Goal: Task Accomplishment & Management: Complete application form

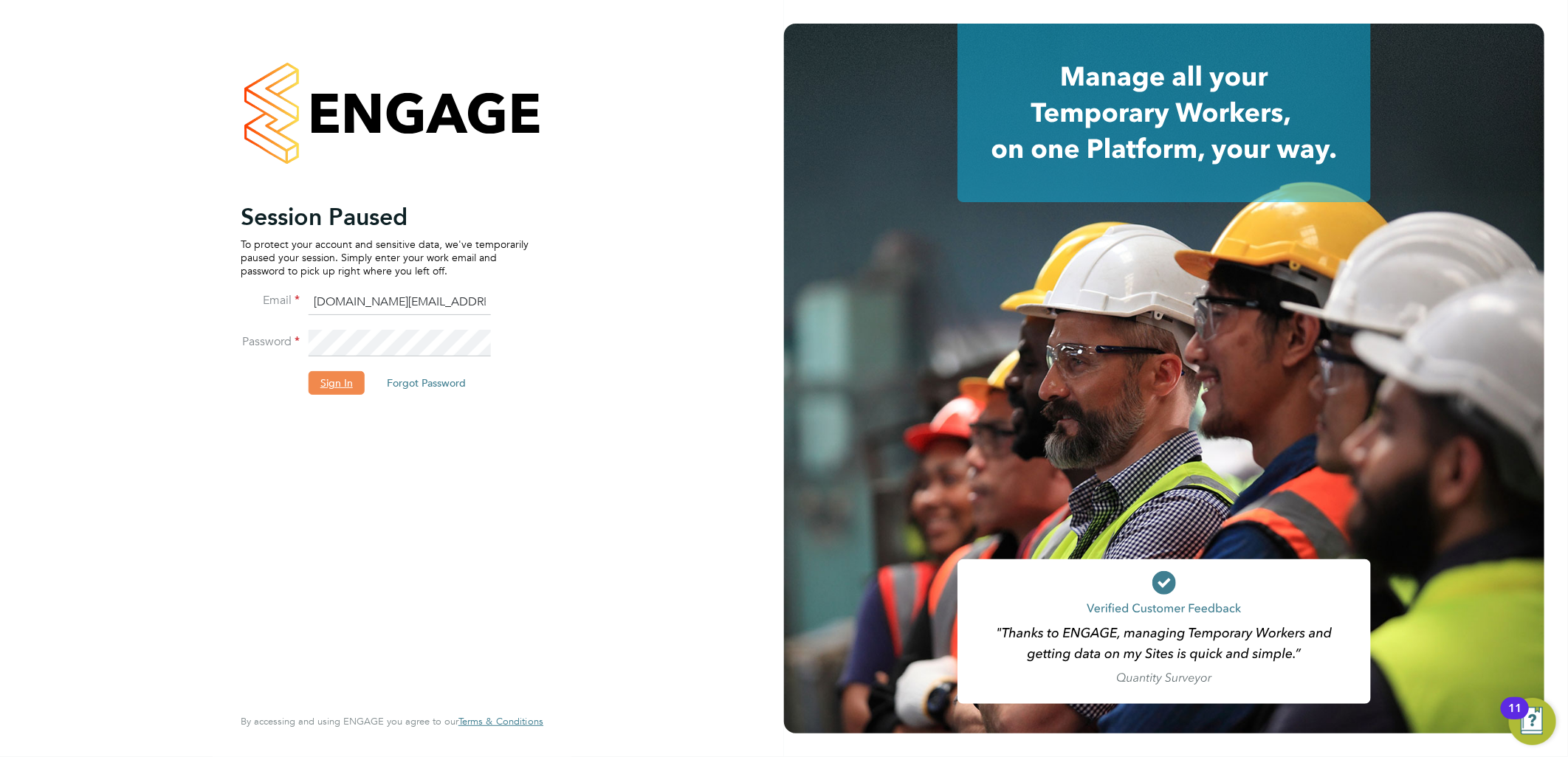
click at [351, 373] on button "Sign In" at bounding box center [337, 383] width 56 height 23
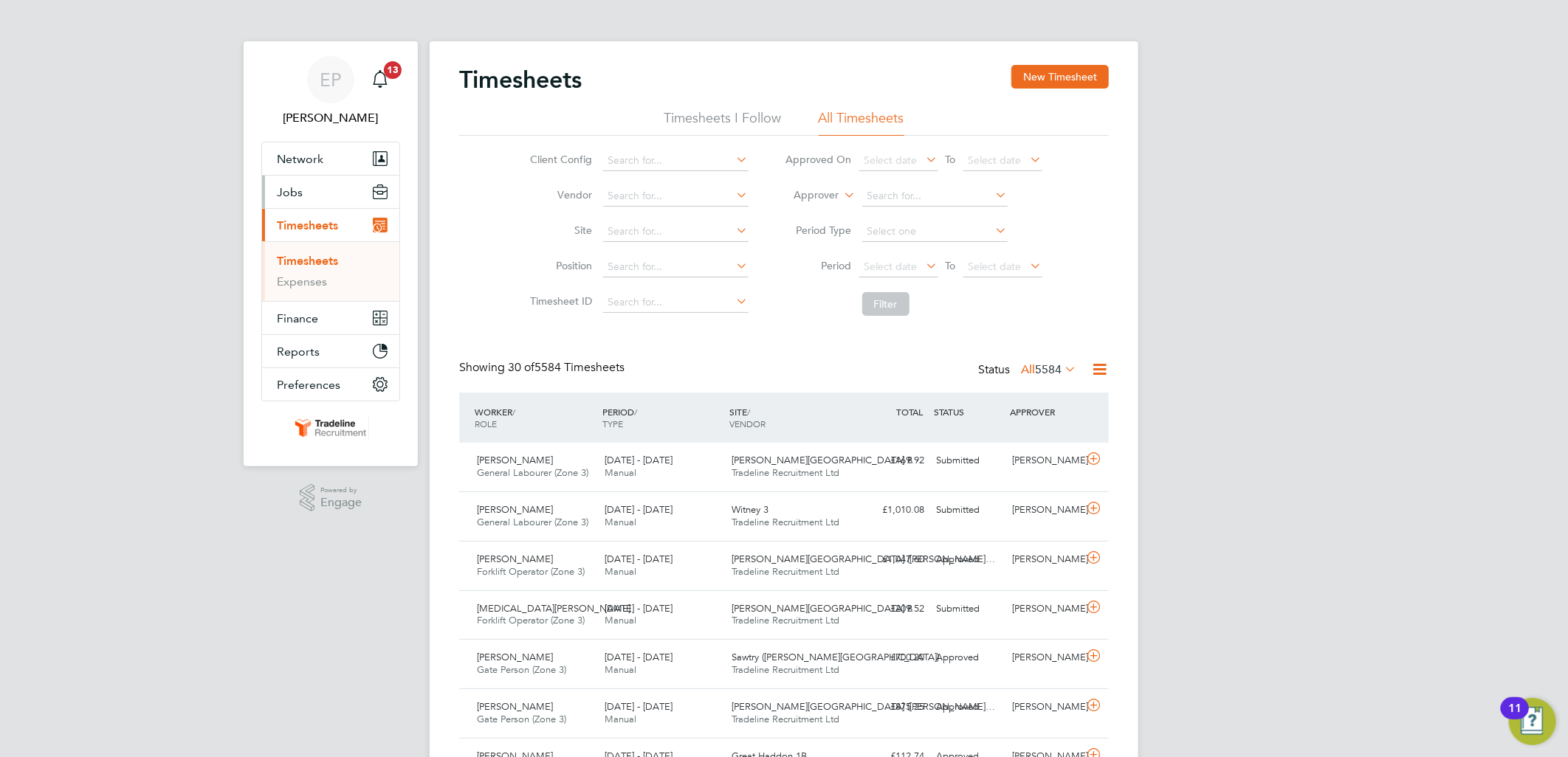
click at [320, 192] on button "Jobs" at bounding box center [330, 192] width 138 height 33
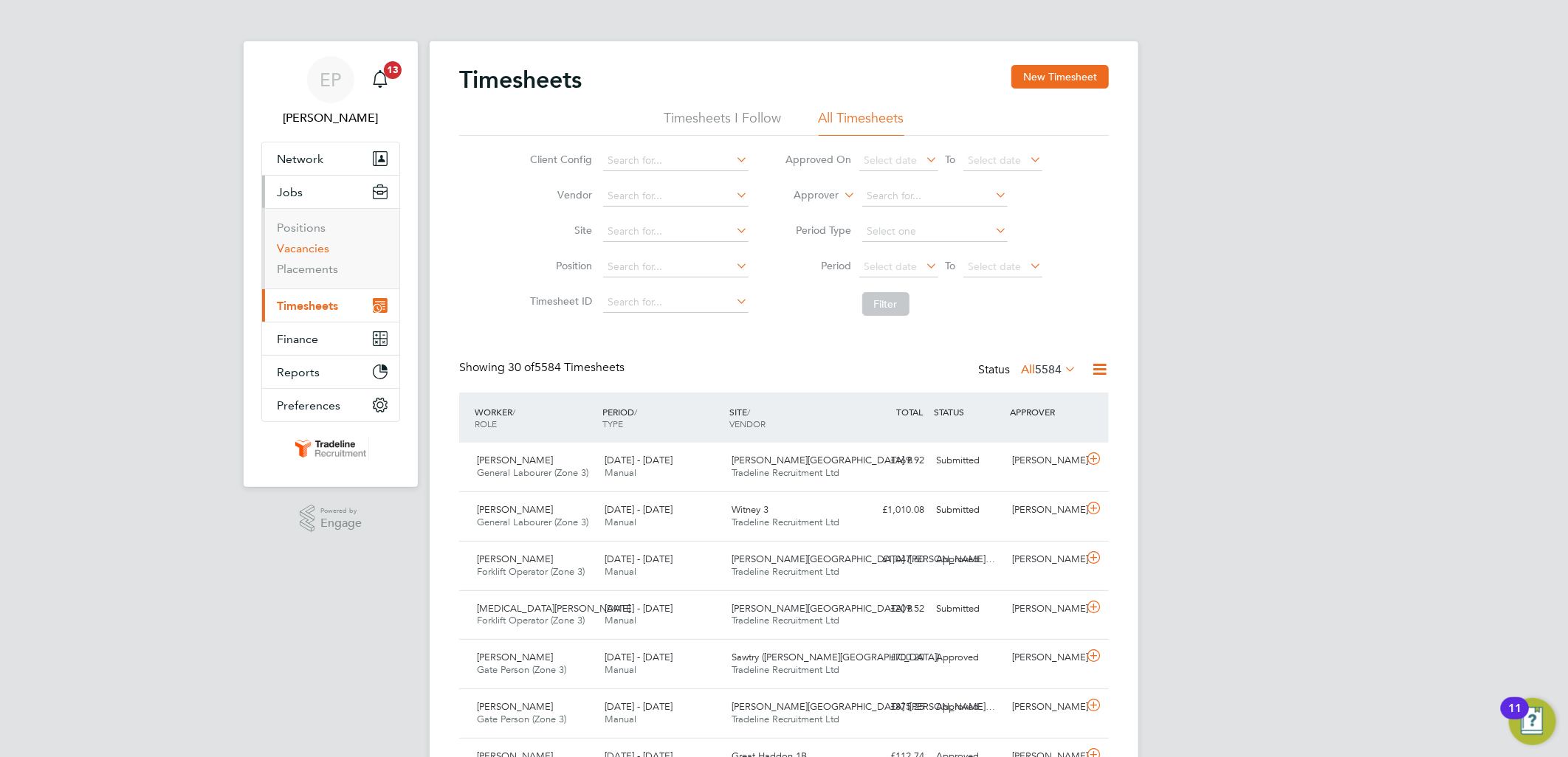
click at [298, 251] on link "Vacancies" at bounding box center [302, 248] width 52 height 14
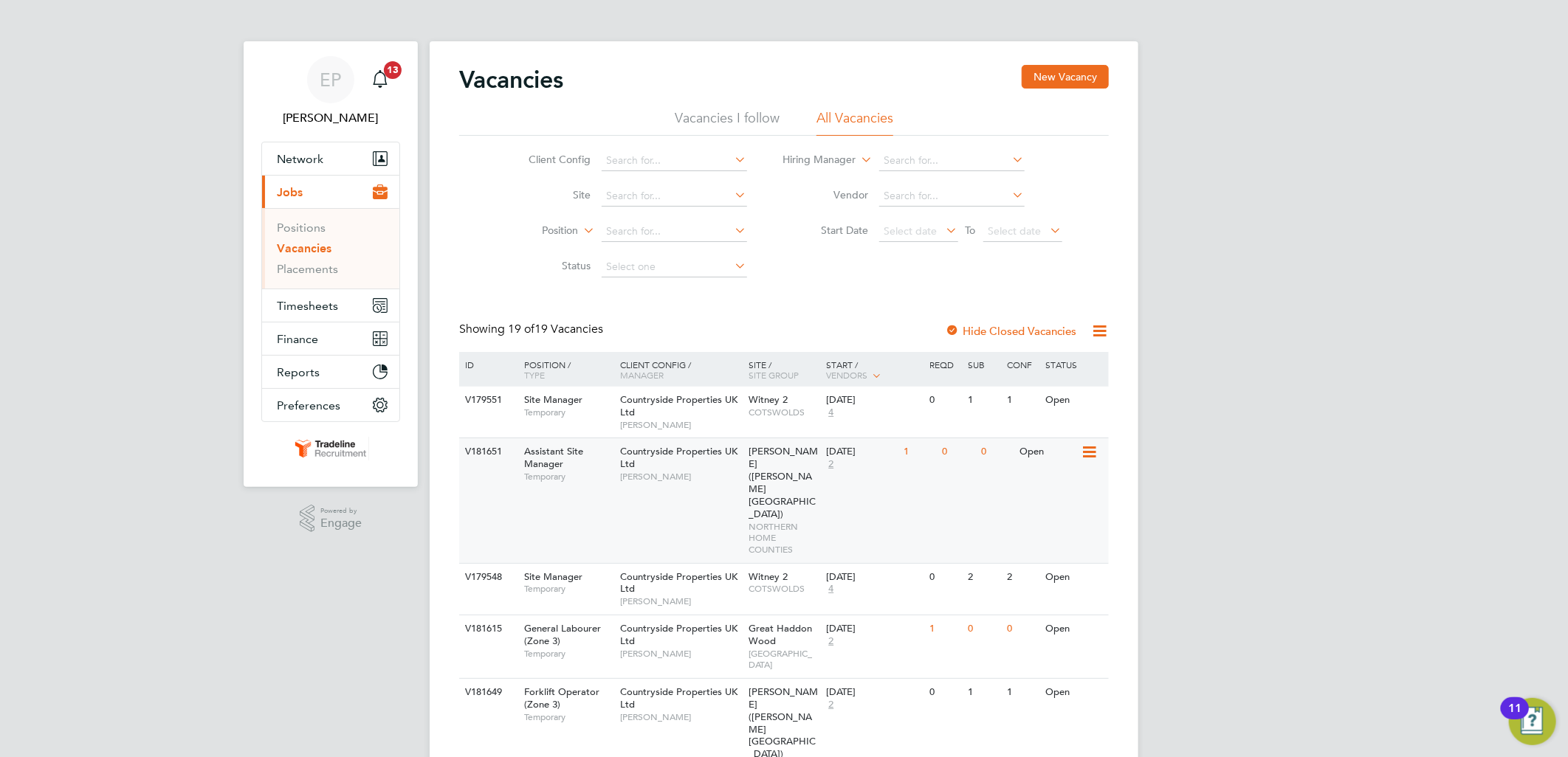
click at [920, 484] on div "V181651 Assistant Site Manager Temporary Countryside Properties UK Ltd [PERSON_…" at bounding box center [784, 500] width 649 height 125
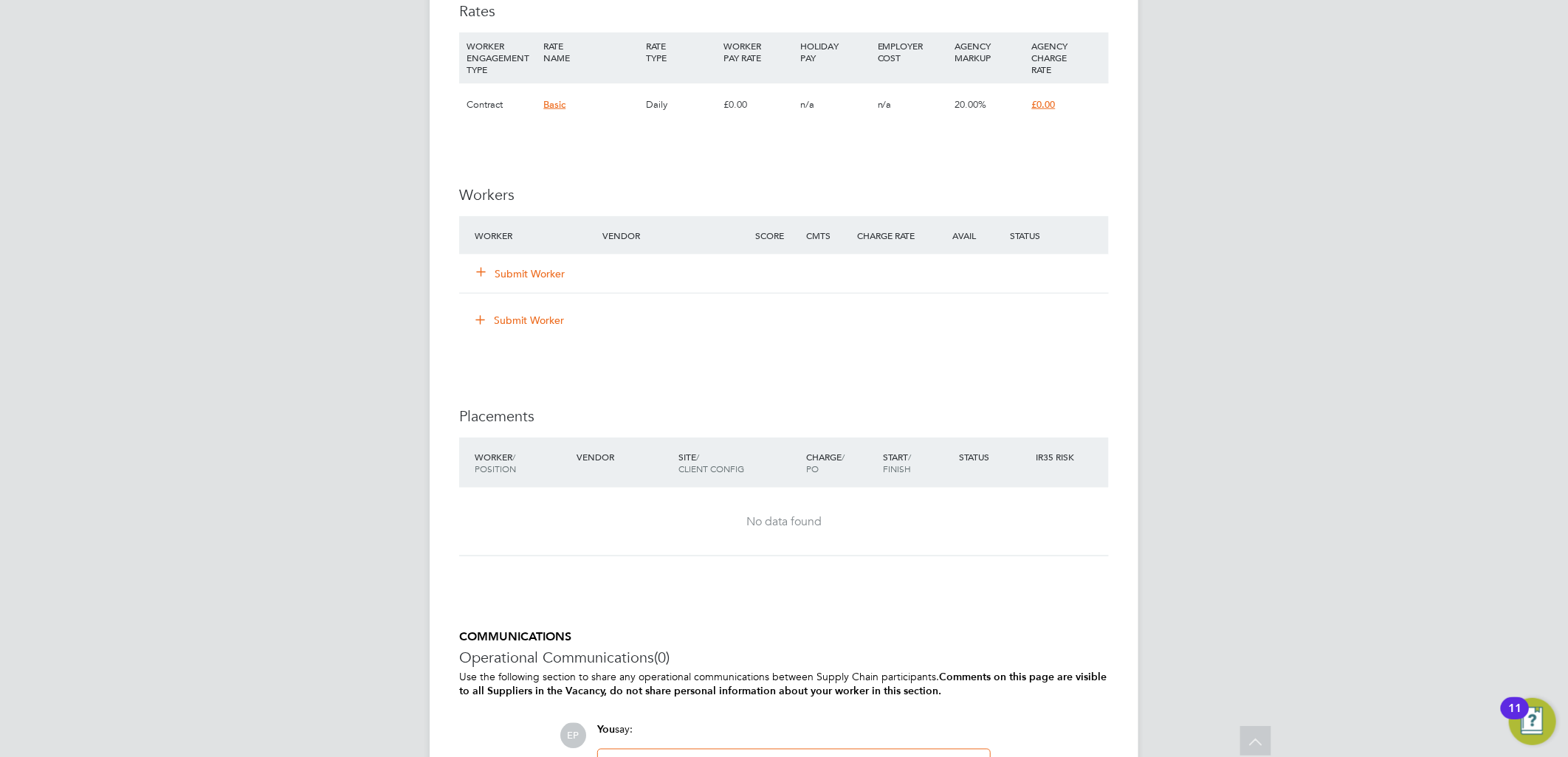
scroll to position [1230, 0]
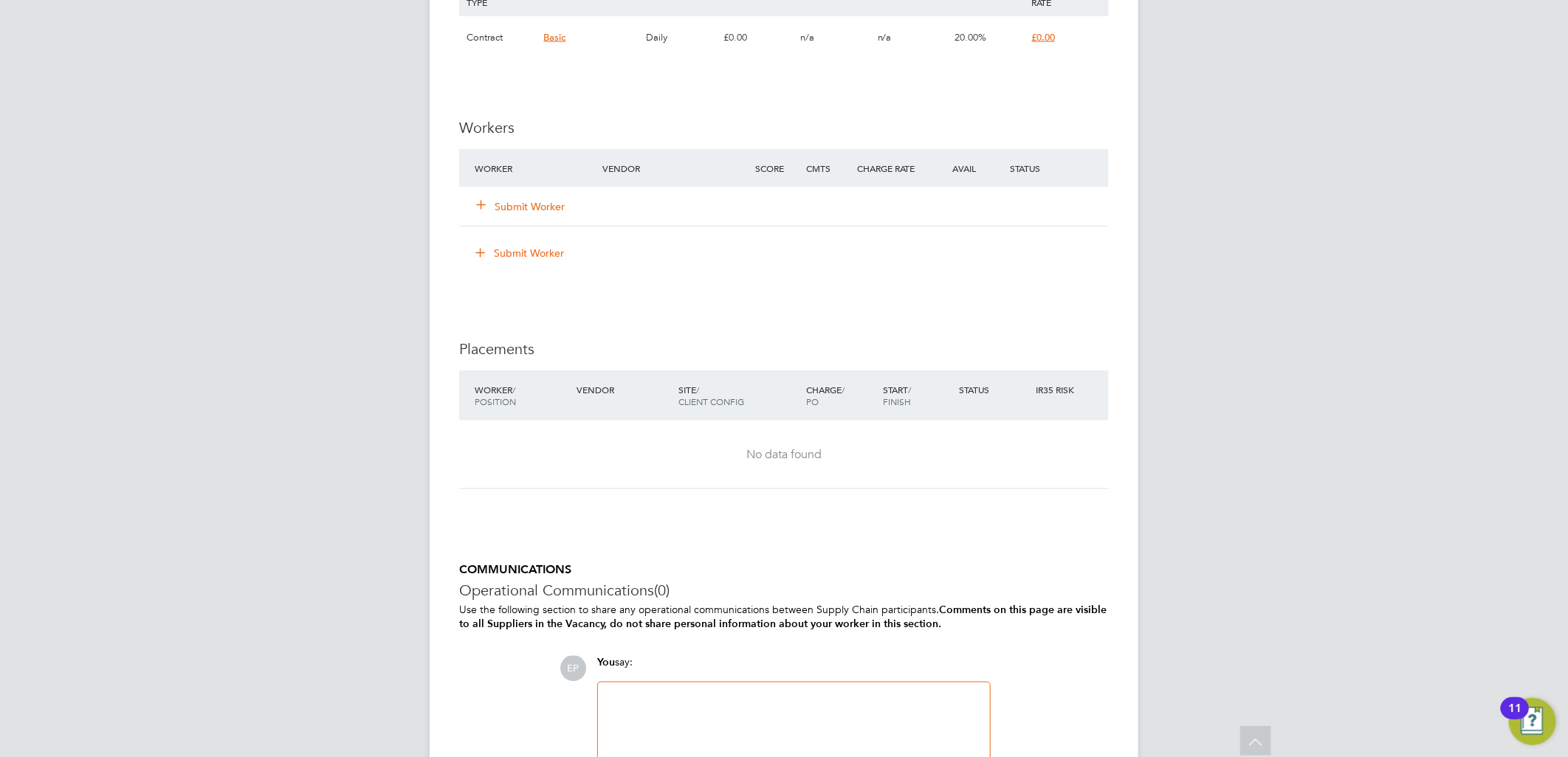
click at [562, 211] on button "Submit Worker" at bounding box center [520, 206] width 88 height 15
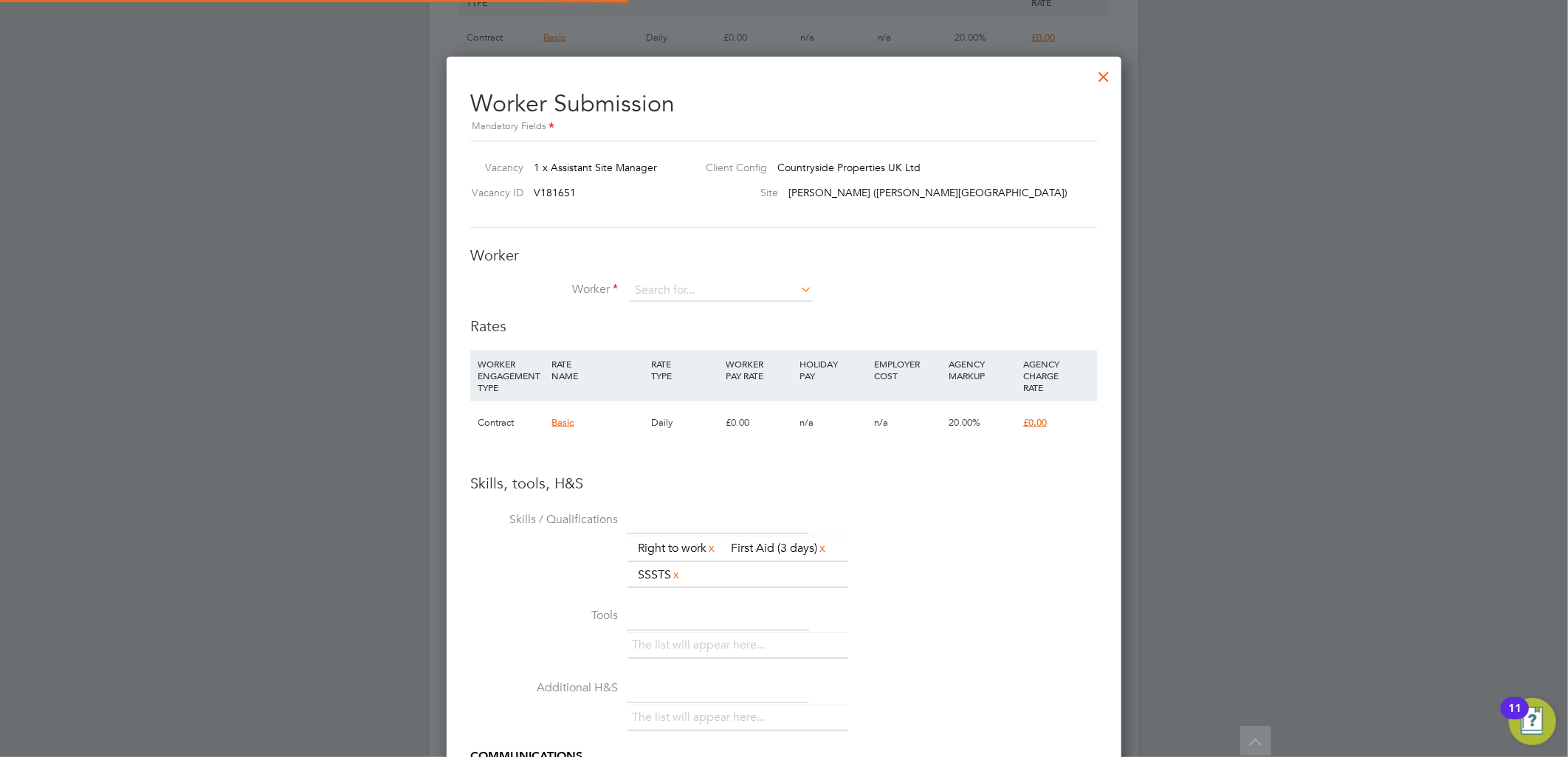
scroll to position [22, 231]
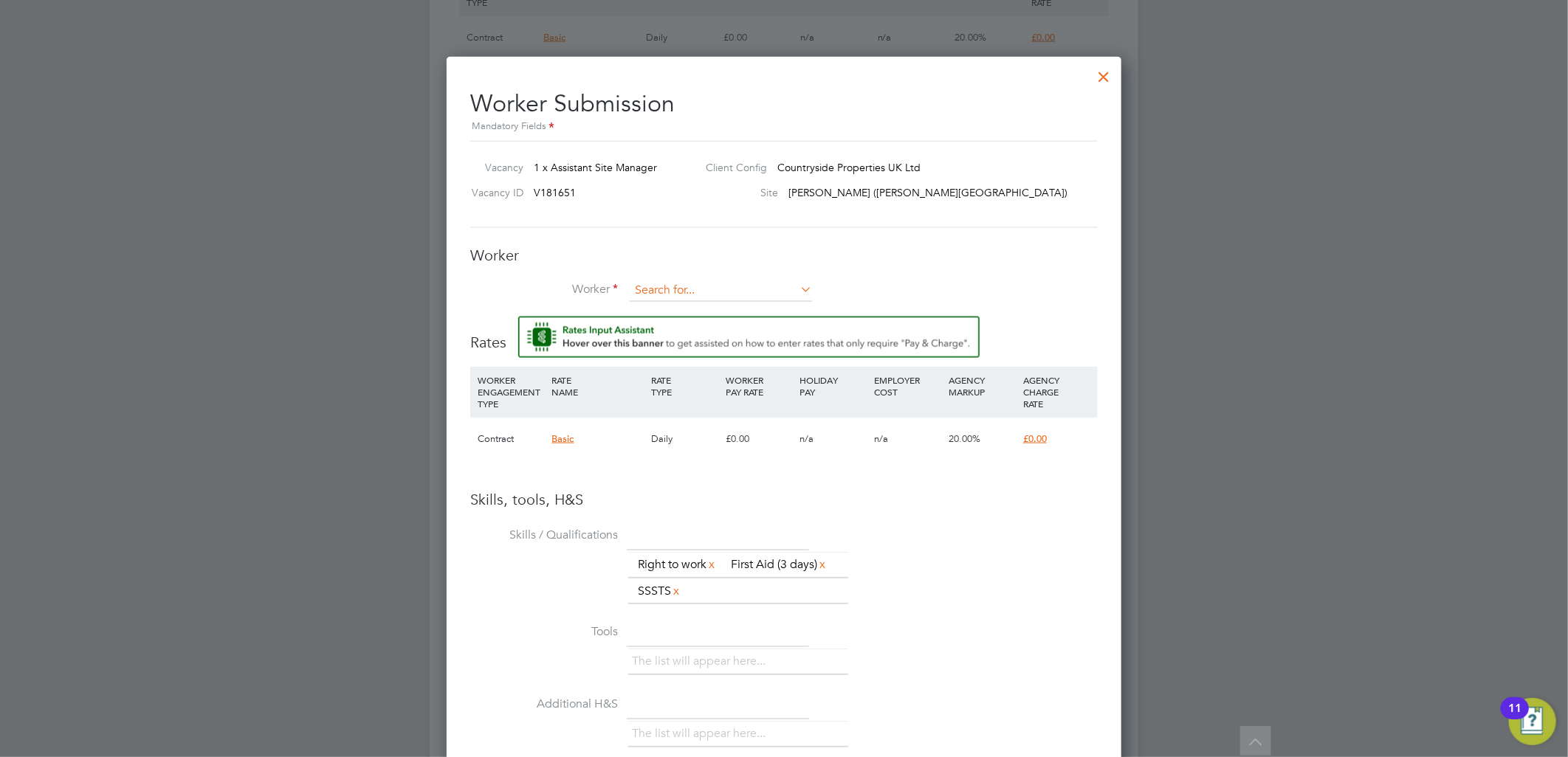
click at [724, 285] on input at bounding box center [720, 291] width 182 height 22
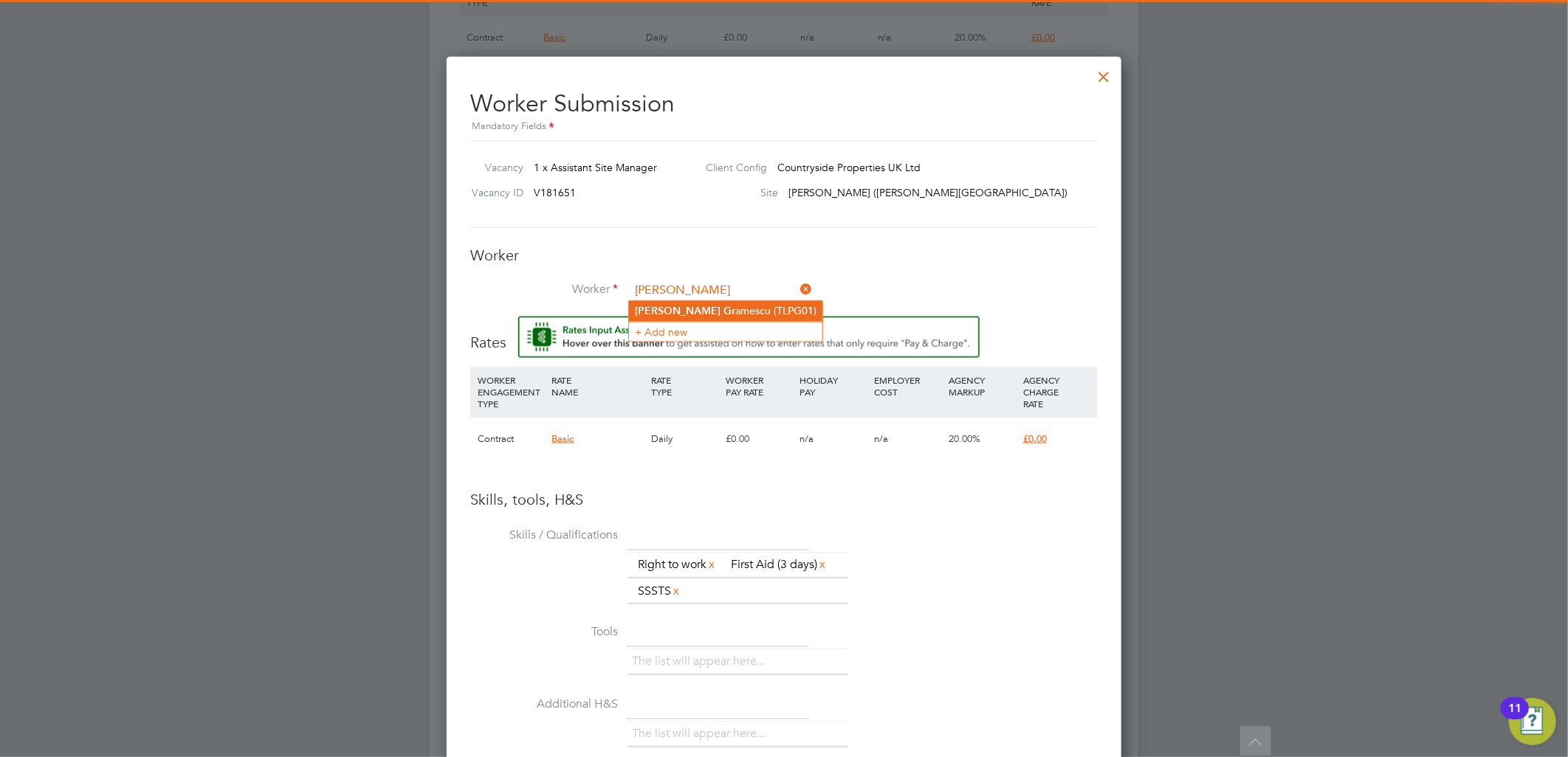
click at [740, 304] on li "Petru Gr amescu (TLPG01)" at bounding box center [726, 311] width 194 height 20
type input "Petru Gramescu (TLPG01)"
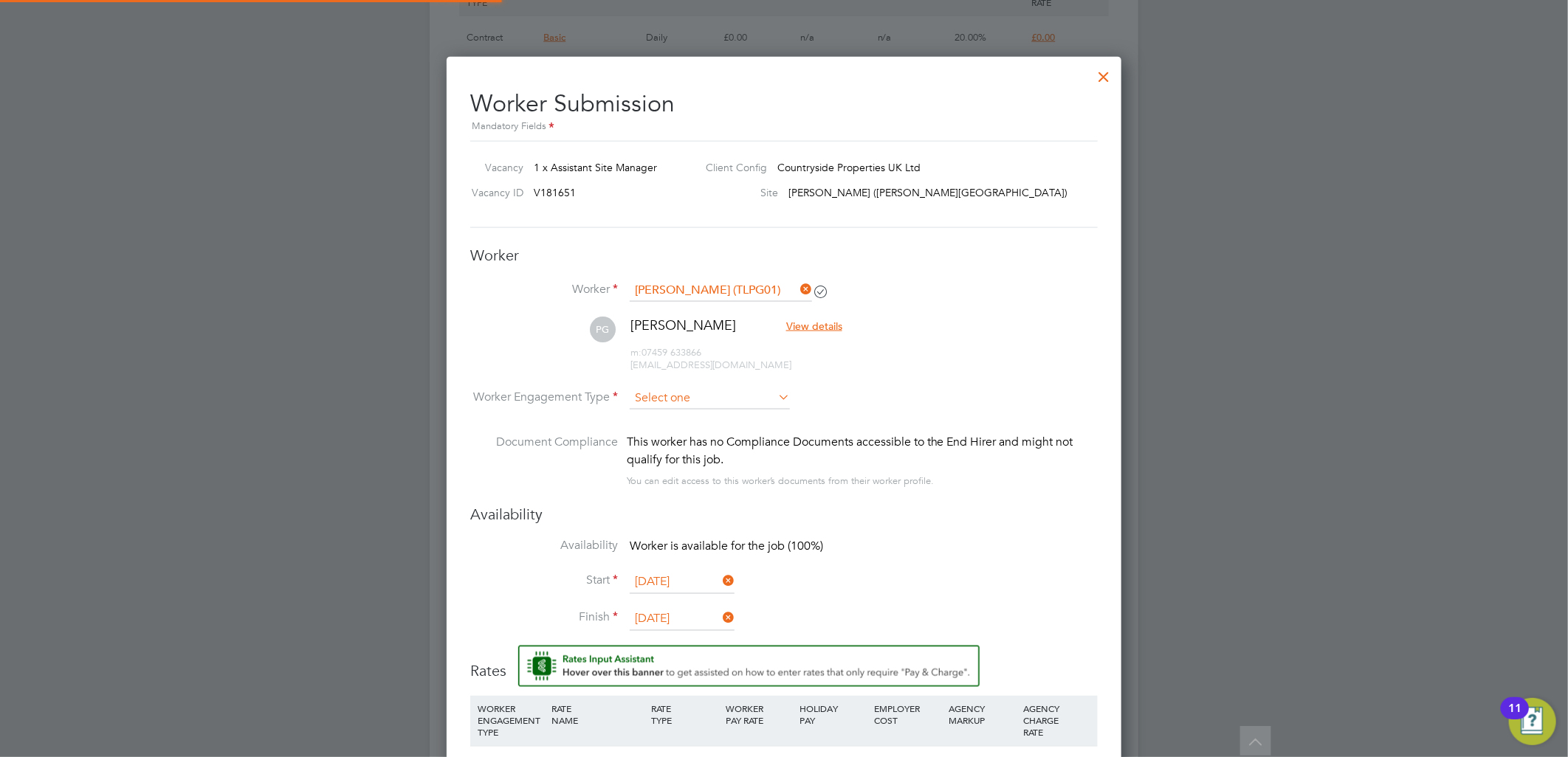
scroll to position [1297, 675]
click at [717, 389] on input at bounding box center [709, 398] width 160 height 22
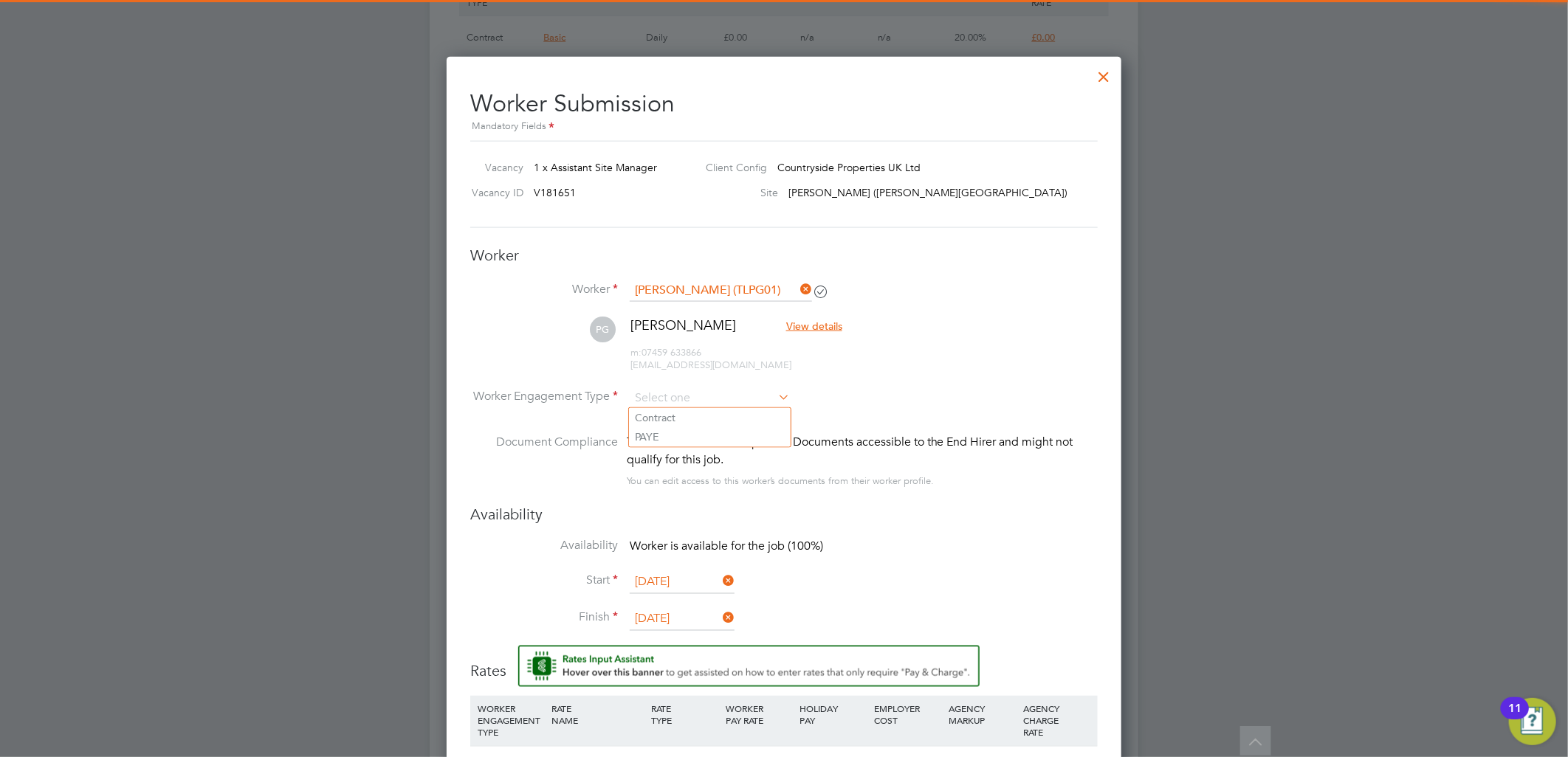
click at [699, 407] on ul "Contract PAYE" at bounding box center [709, 427] width 163 height 40
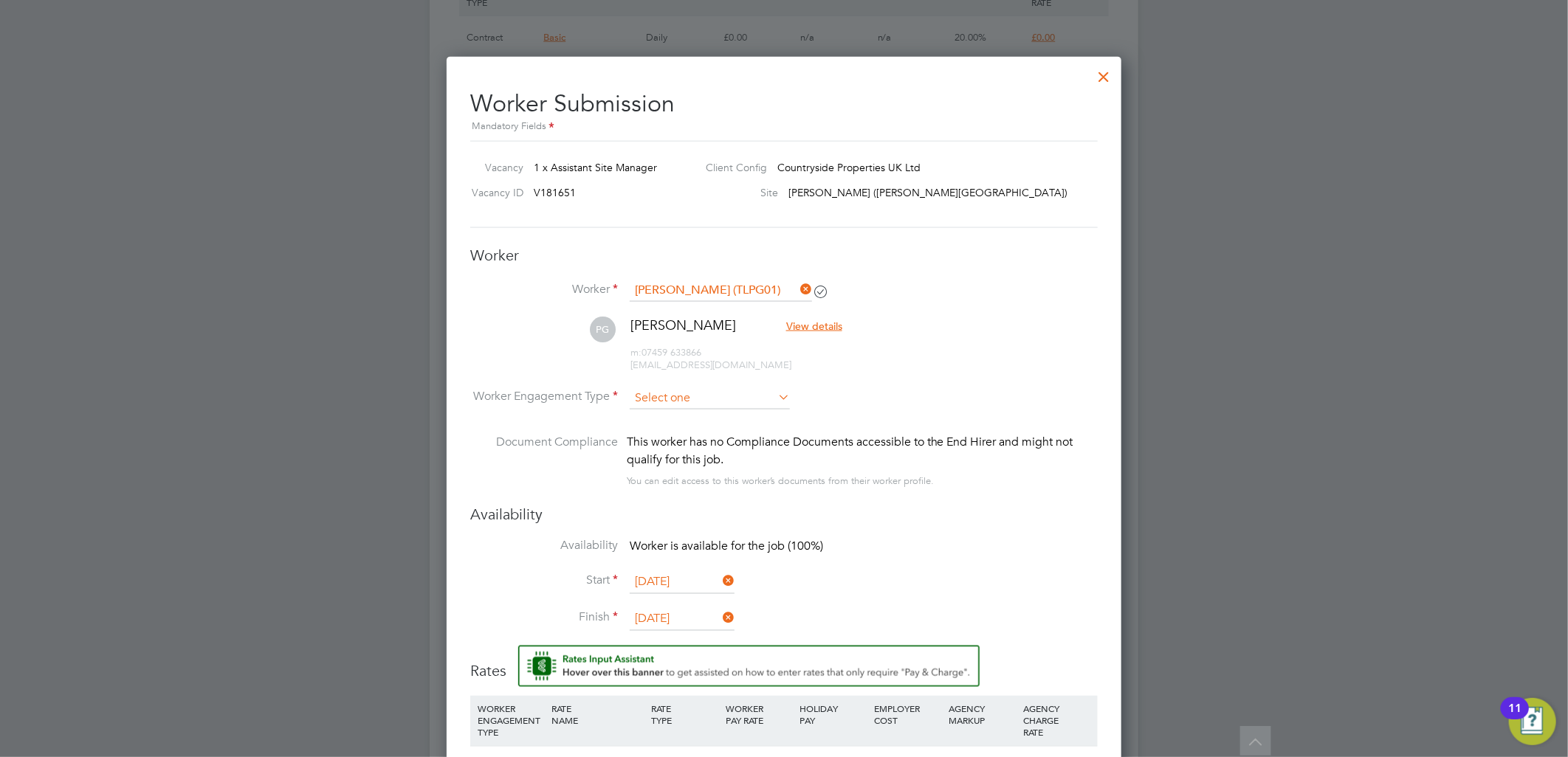
click at [674, 411] on li "Contract" at bounding box center [709, 417] width 162 height 20
type input "Contract"
click at [878, 394] on li "Worker Engagement Type Contract" at bounding box center [784, 410] width 627 height 46
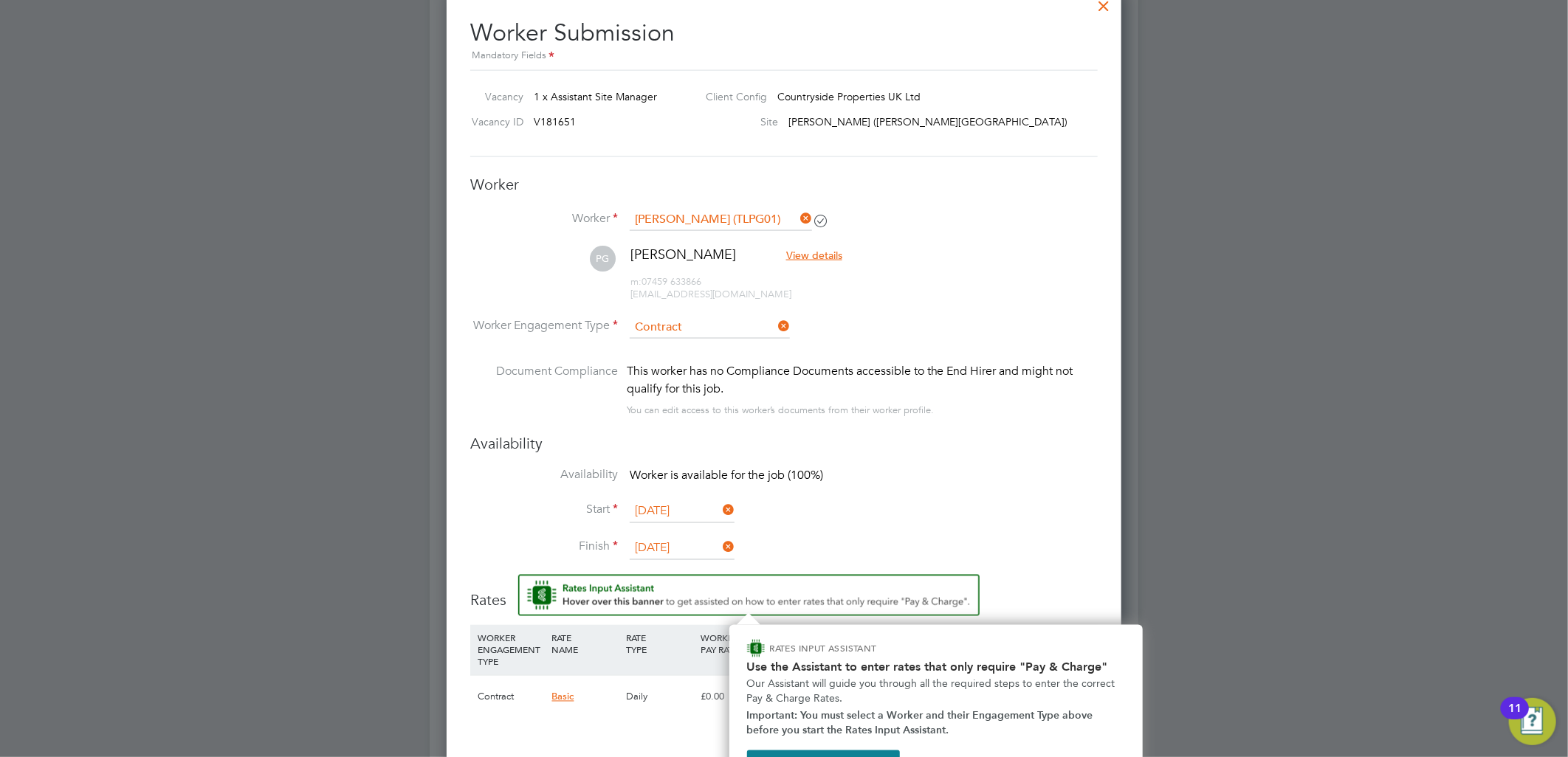
scroll to position [1804, 0]
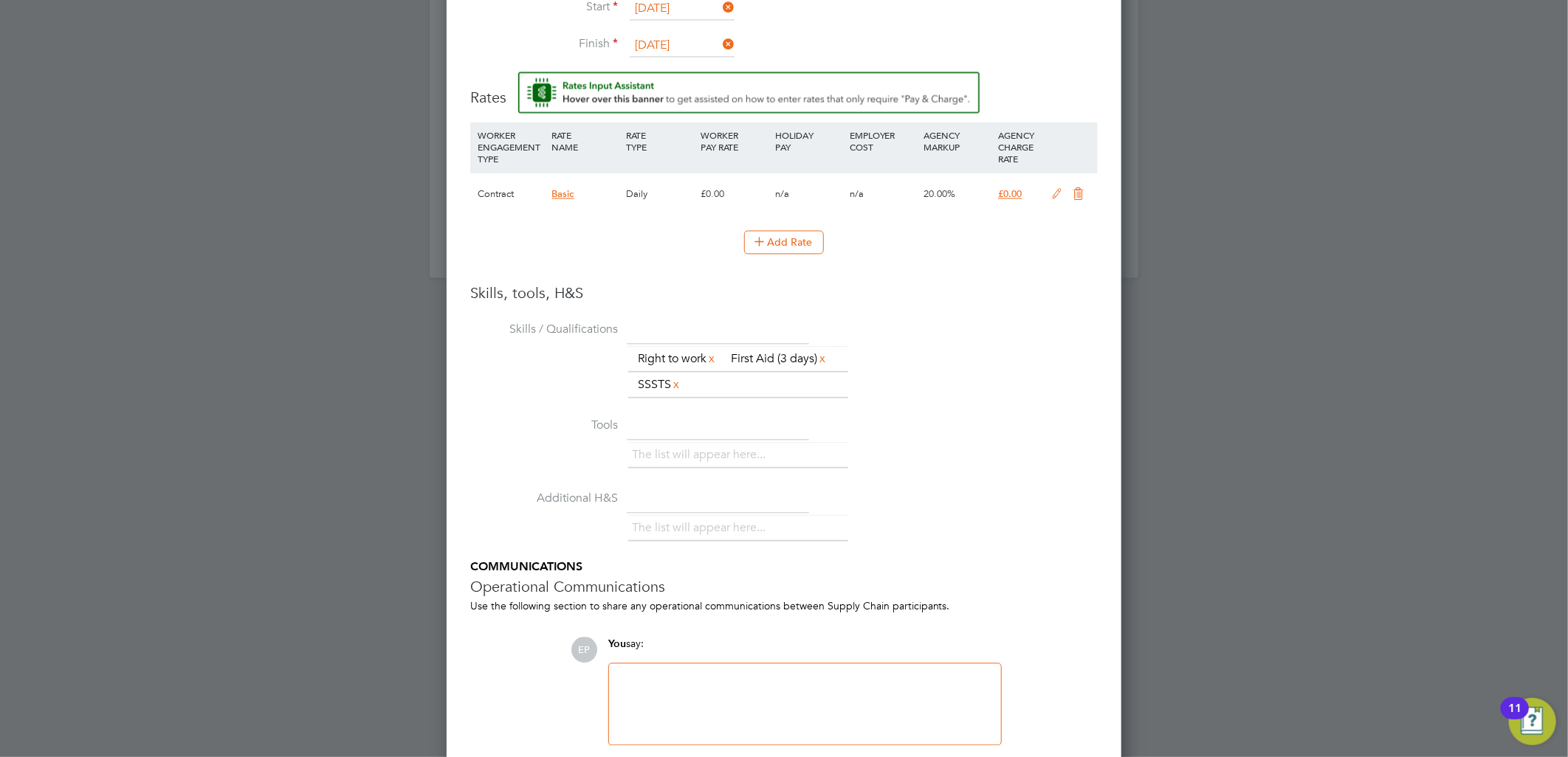
click at [1076, 193] on icon at bounding box center [1079, 194] width 19 height 12
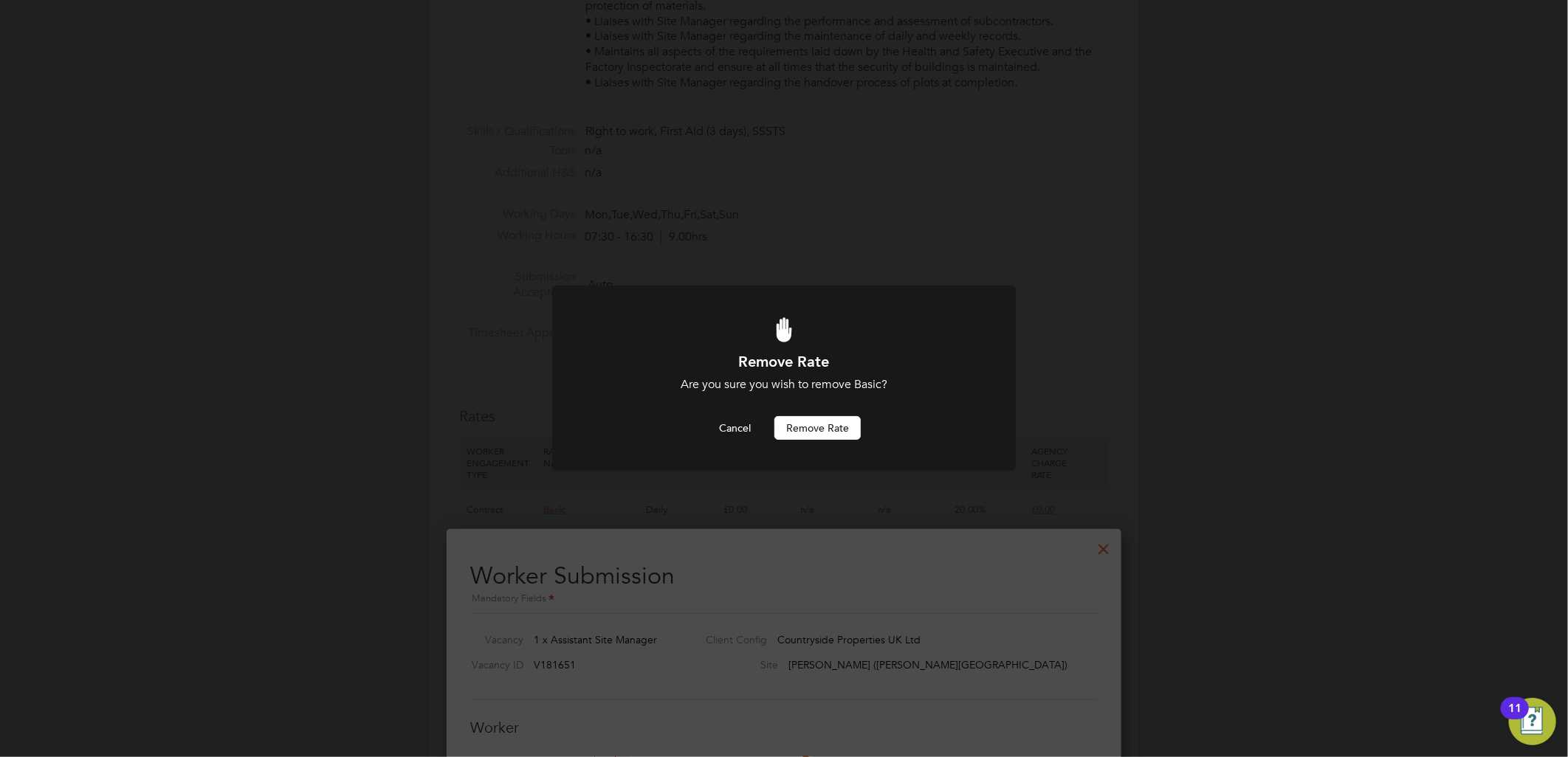
click at [812, 430] on button "Remove rate" at bounding box center [817, 428] width 87 height 23
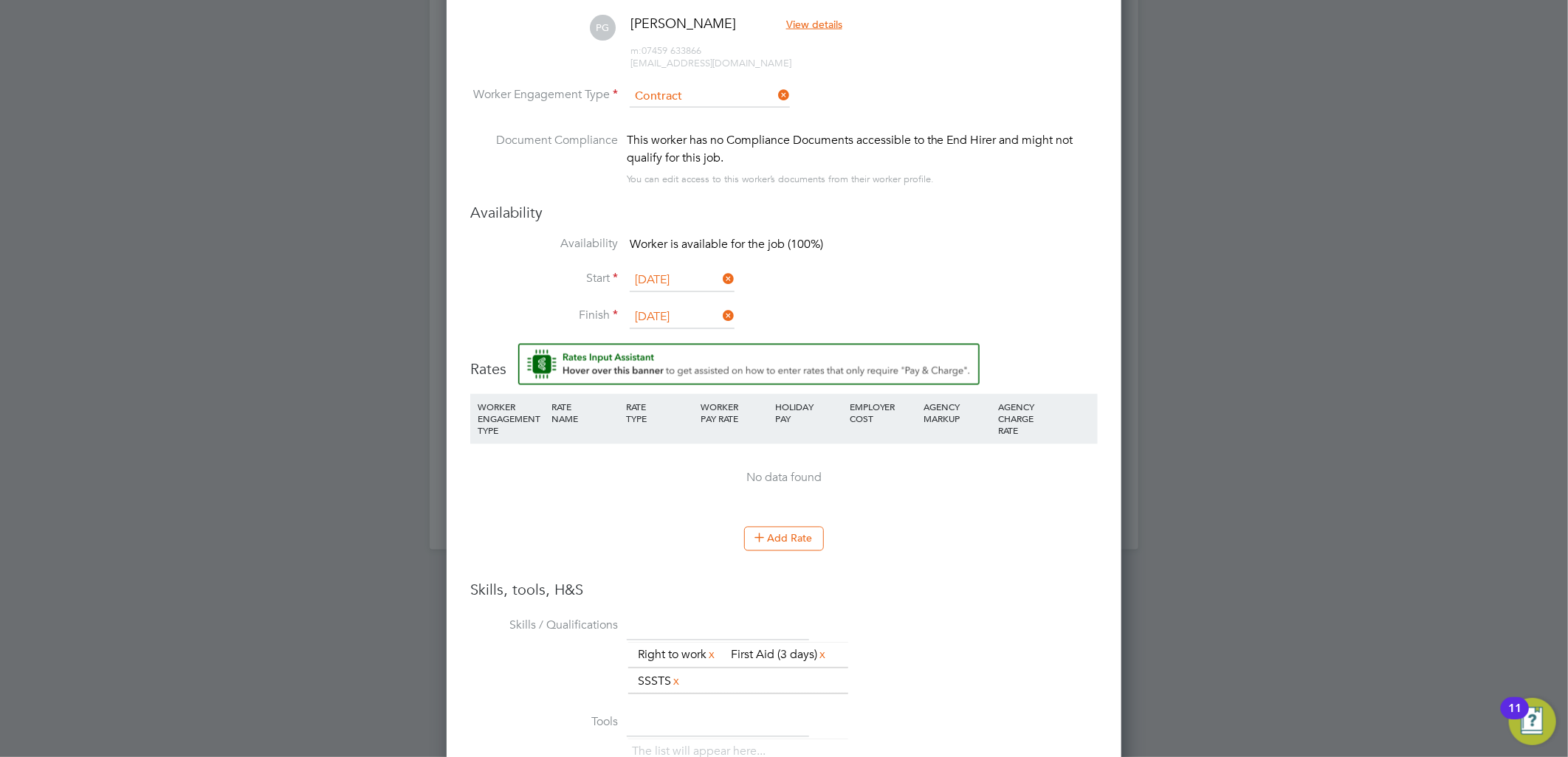
scroll to position [1741, 0]
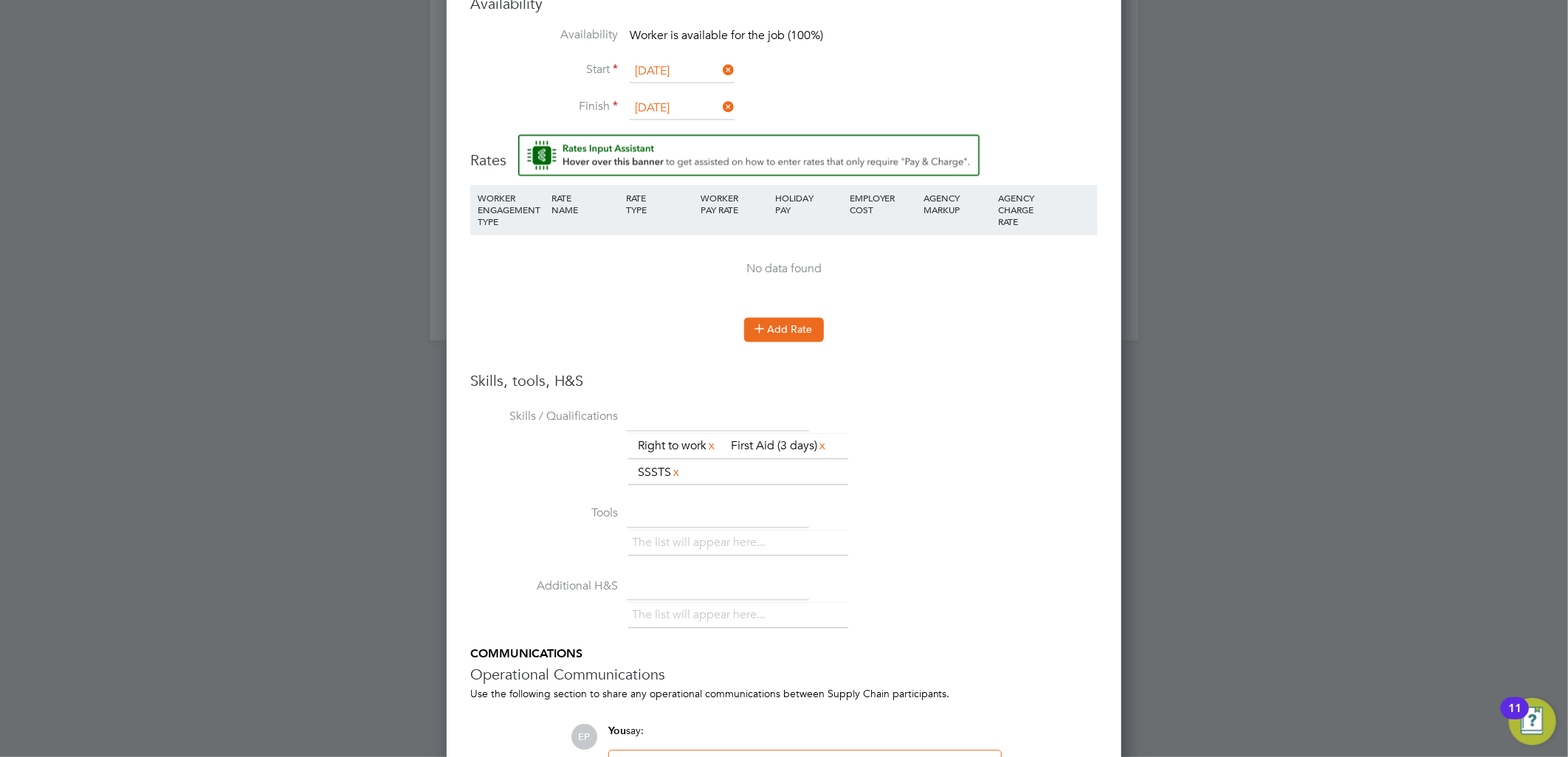
click at [813, 334] on button "Add Rate" at bounding box center [784, 330] width 80 height 23
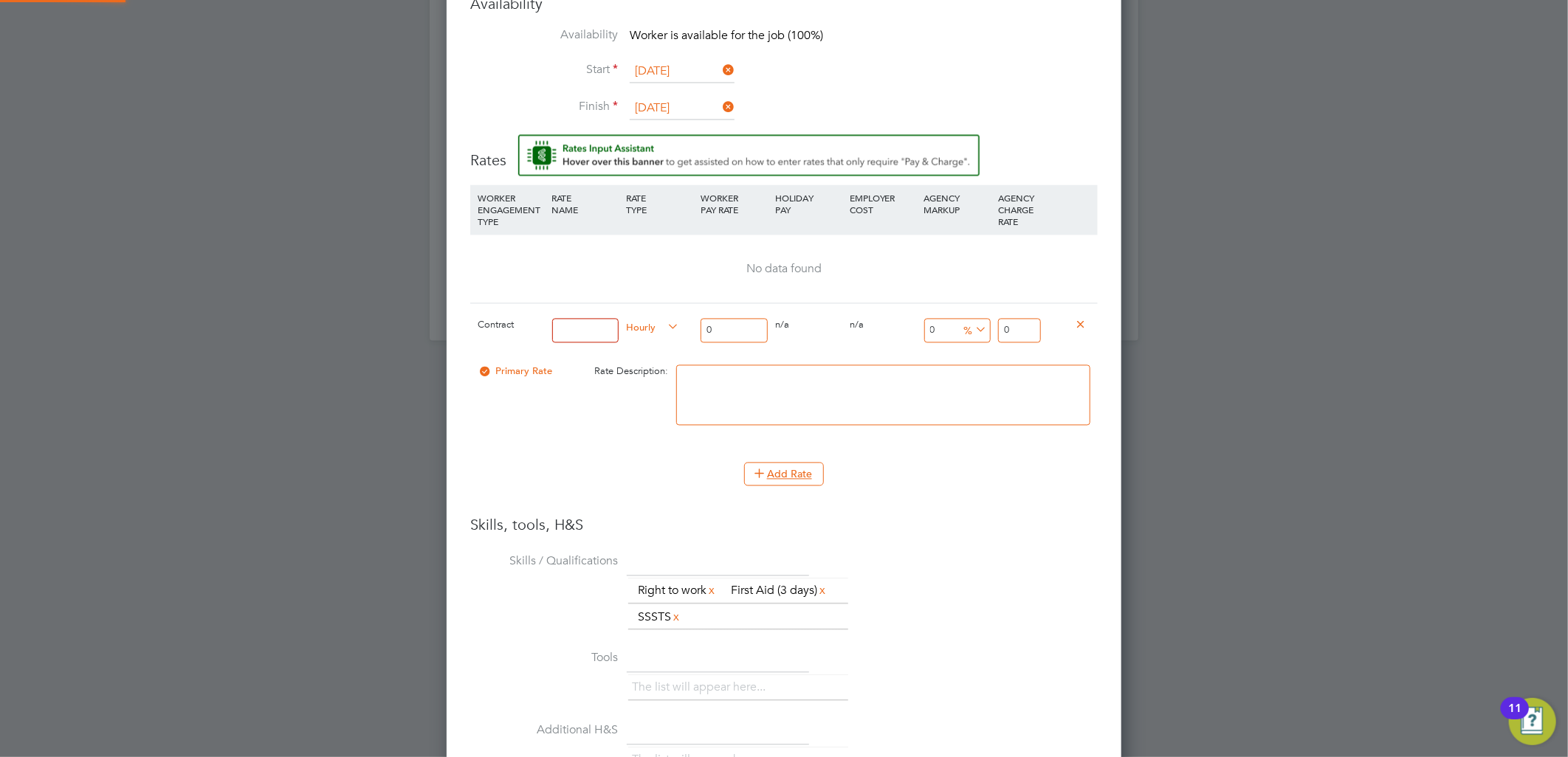
scroll to position [1440, 675]
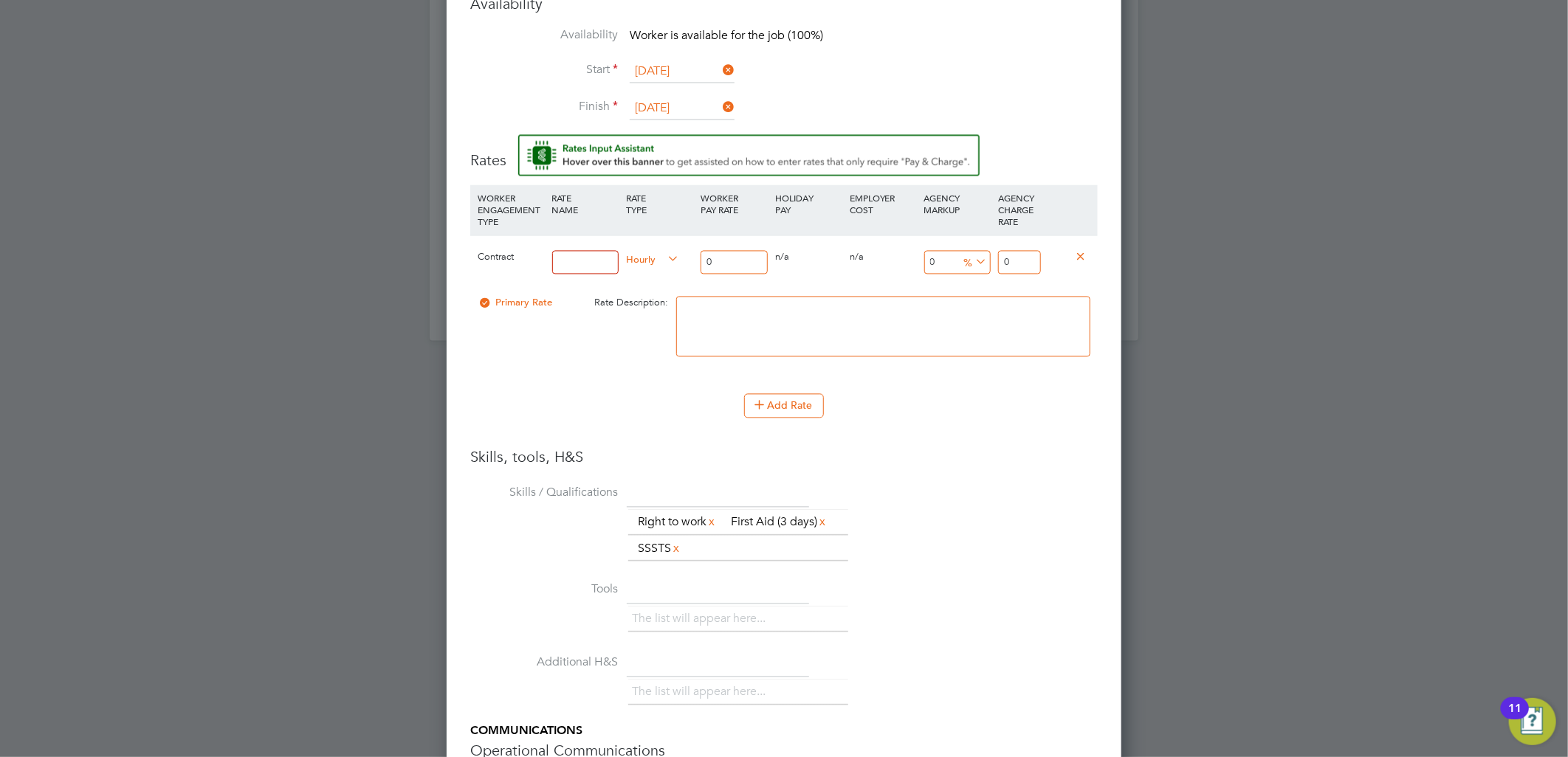
click at [622, 254] on div "Hourly" at bounding box center [659, 261] width 74 height 50
click at [602, 260] on input at bounding box center [586, 262] width 67 height 24
type input "TL"
drag, startPoint x: 718, startPoint y: 255, endPoint x: 637, endPoint y: 252, distance: 81.1
click at [692, 253] on div "Contract TL Hourly 0 0 n/a 0 n/a 0 0 % 0" at bounding box center [784, 262] width 627 height 55
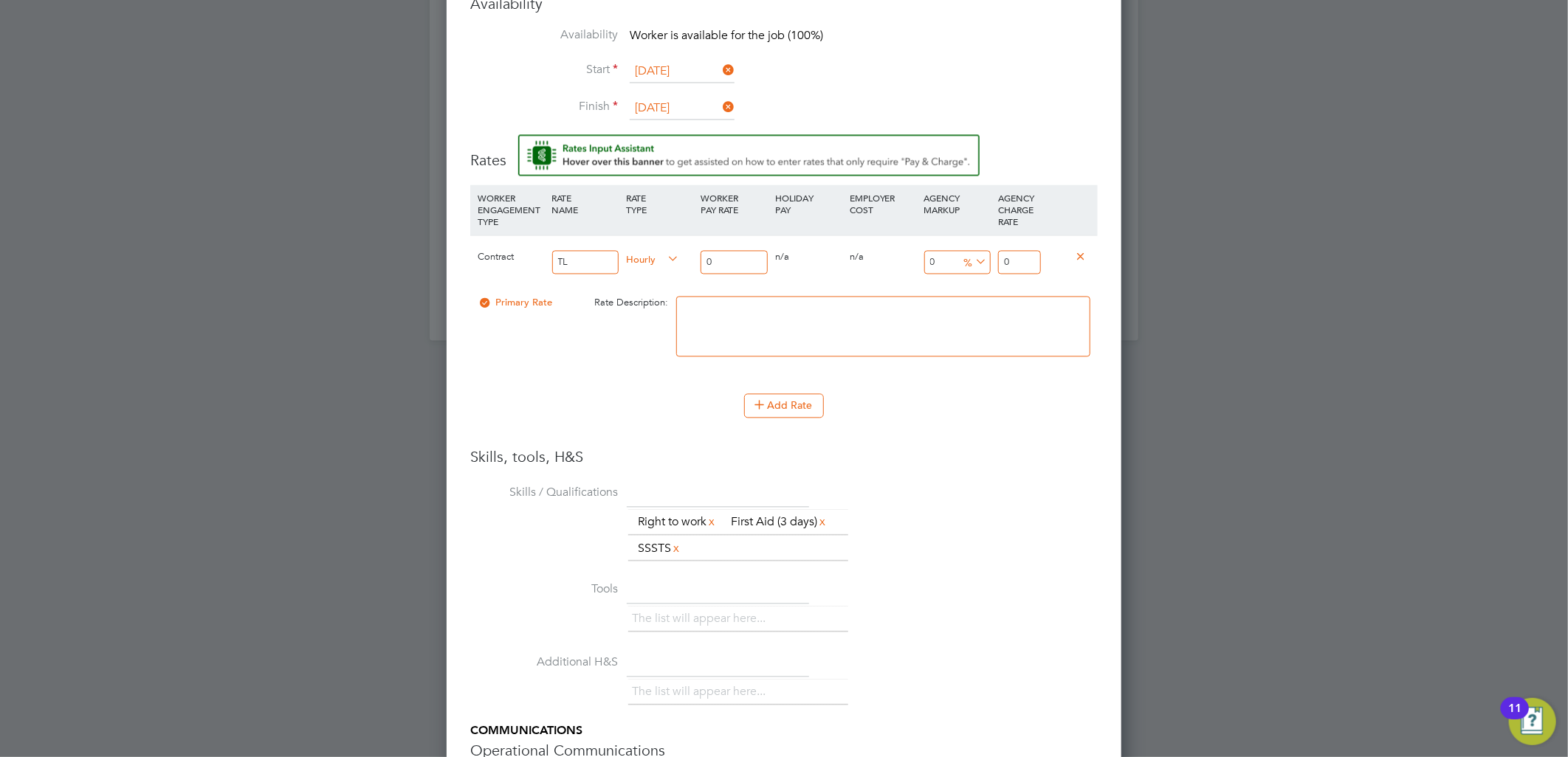
type input "2"
type input "26"
type input "26.00"
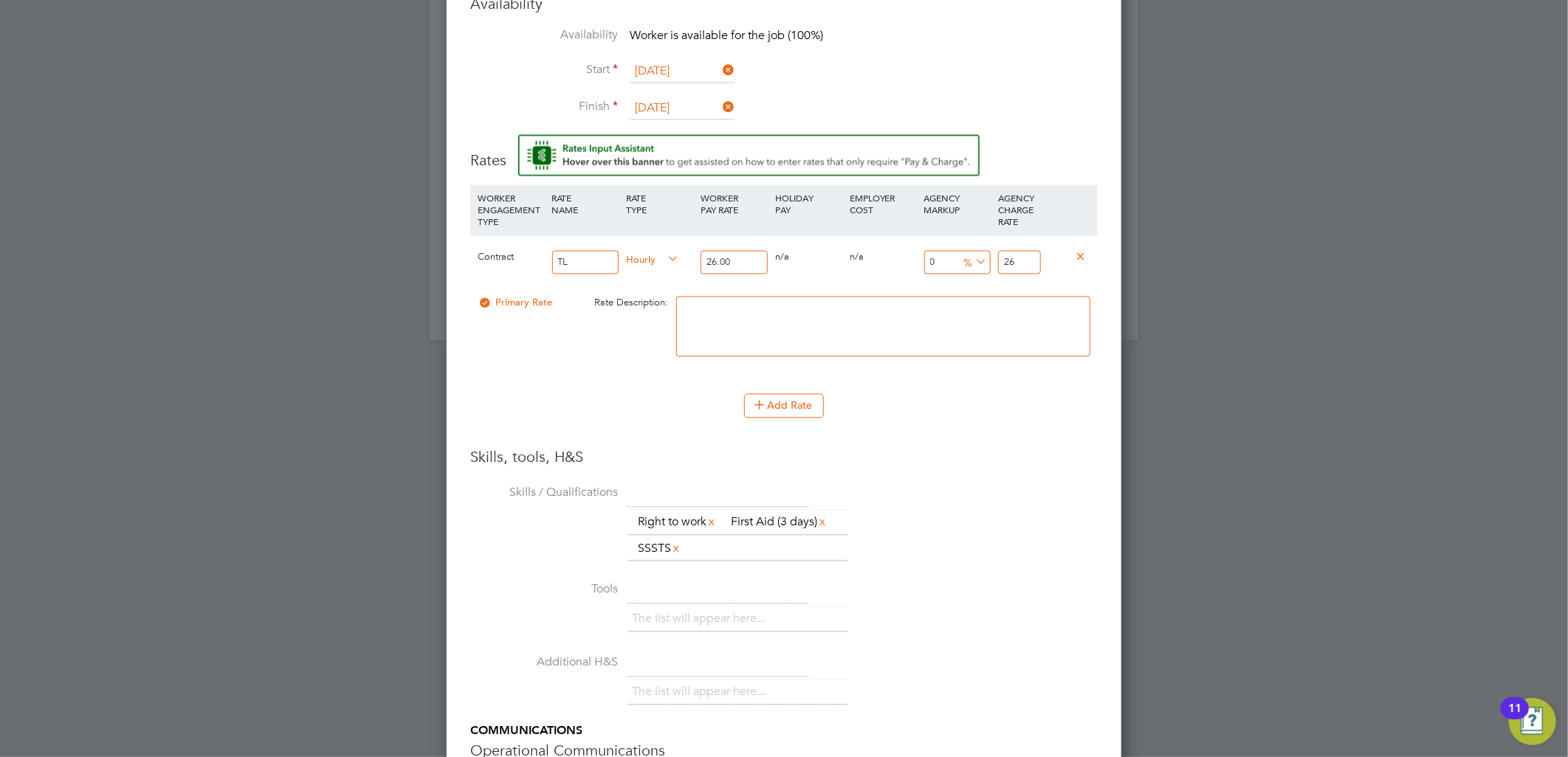
drag, startPoint x: 1021, startPoint y: 264, endPoint x: 959, endPoint y: 249, distance: 63.8
click at [959, 249] on div "Contract TL Hourly 26.00 0 n/a 0 n/a 0 0 % 26" at bounding box center [784, 262] width 627 height 55
type input "-88.46153846153847"
type input "3"
type input "15.384615384615385"
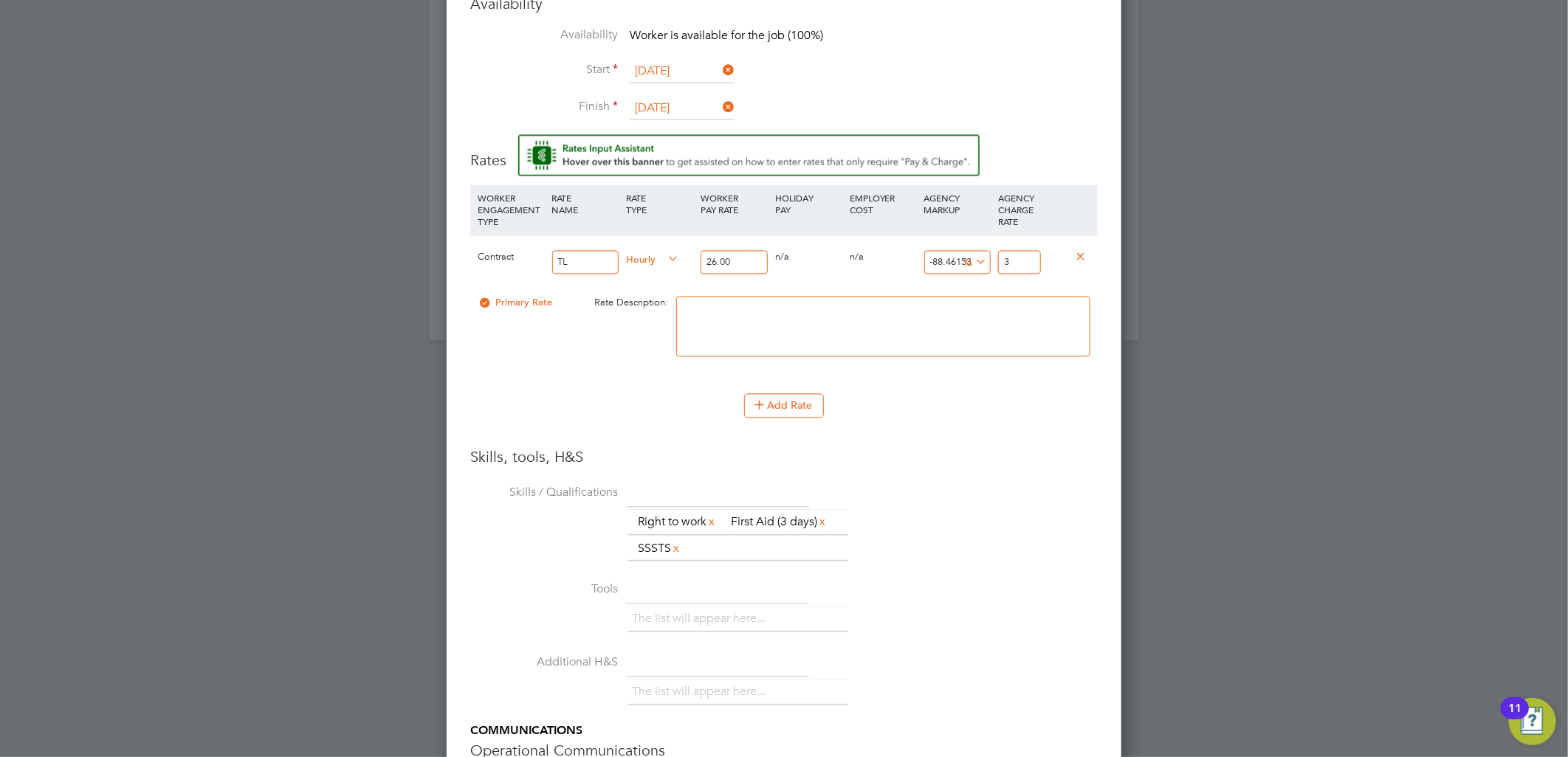
type input "30"
type input "17.307692307692307"
type input "30.50"
click at [935, 496] on li "Skills / Qualifications The list will appear here... Right to work x First Aid …" at bounding box center [784, 530] width 627 height 96
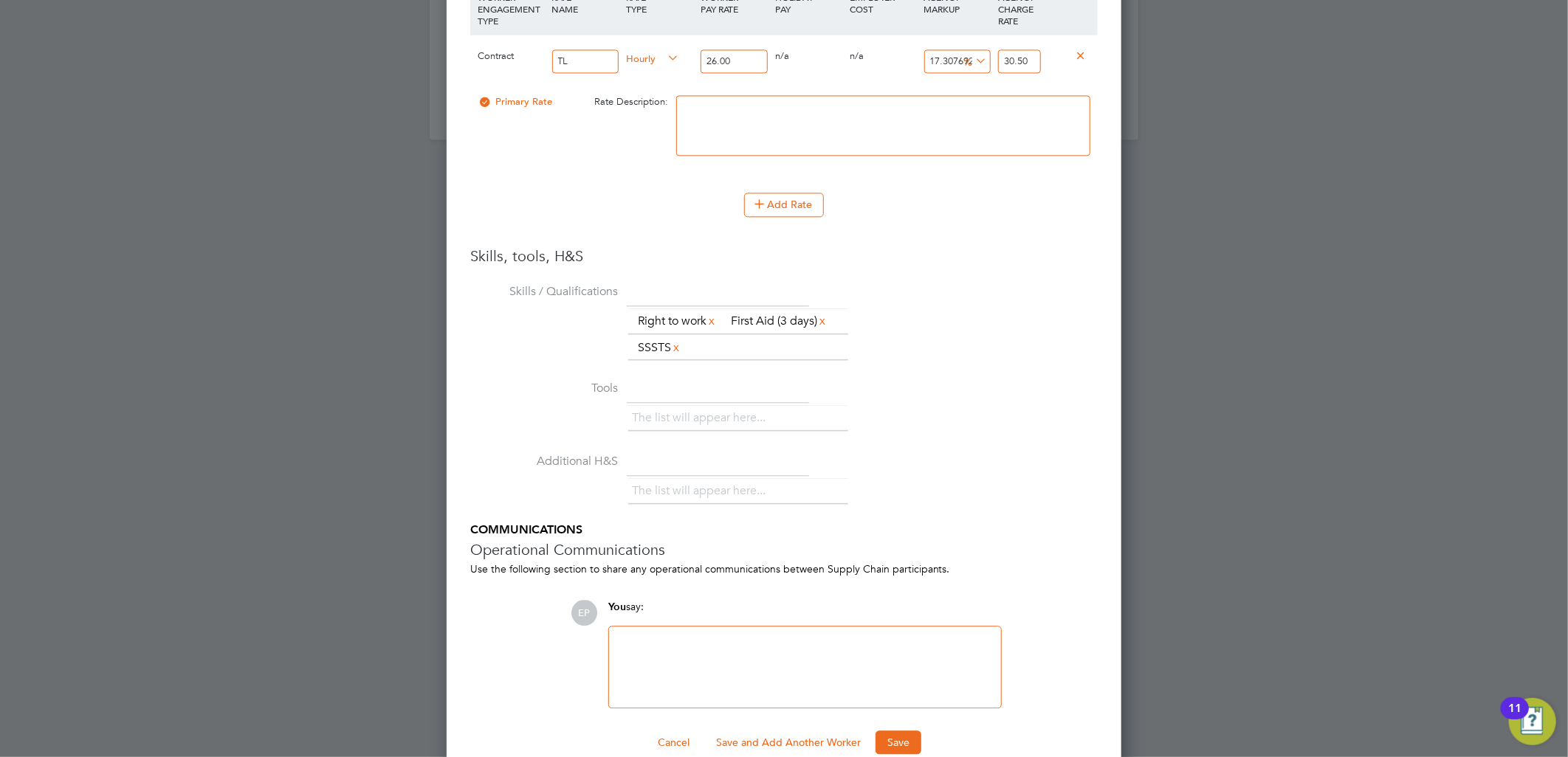
scroll to position [1967, 0]
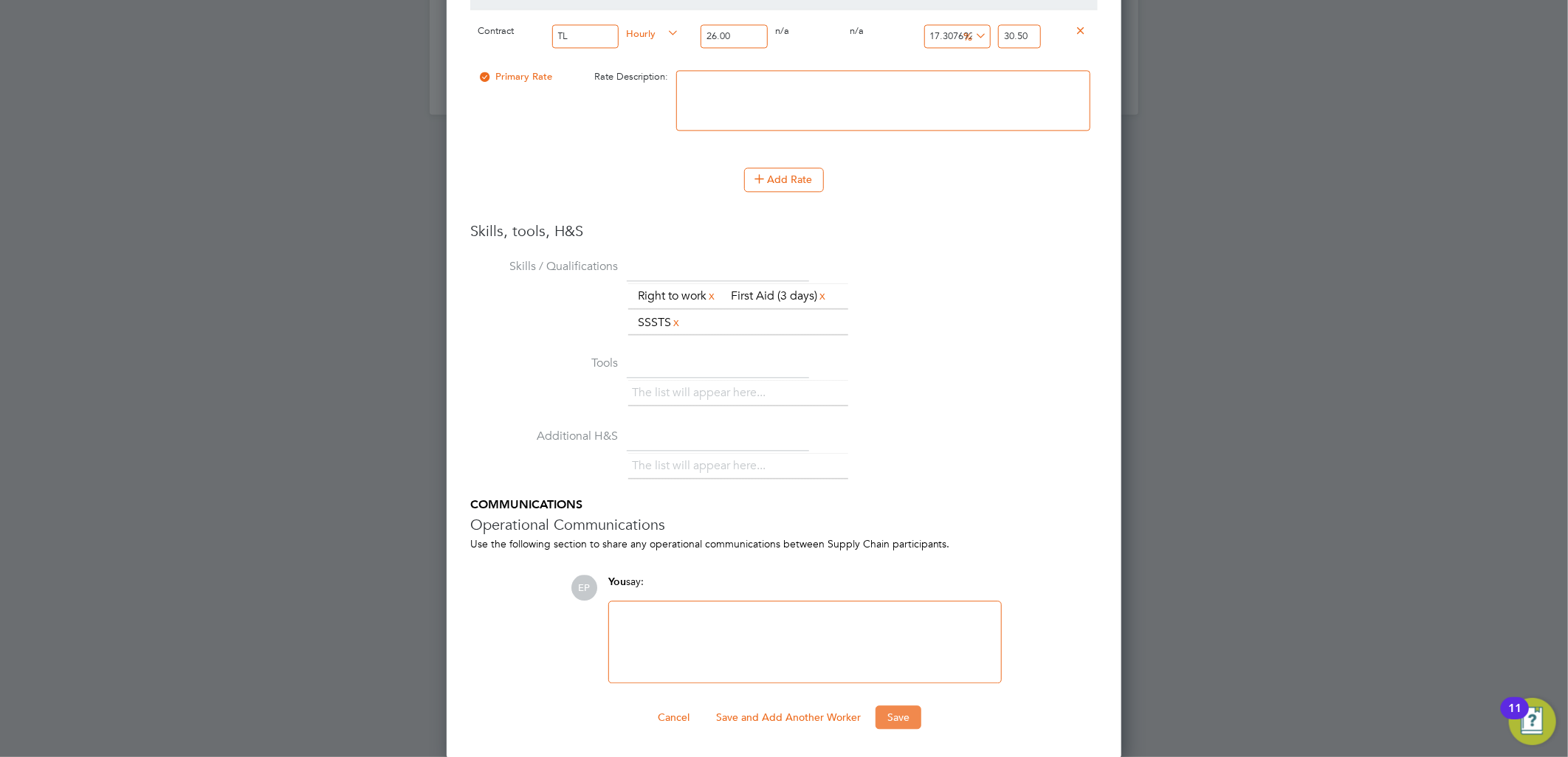
click at [896, 712] on button "Save" at bounding box center [898, 717] width 46 height 23
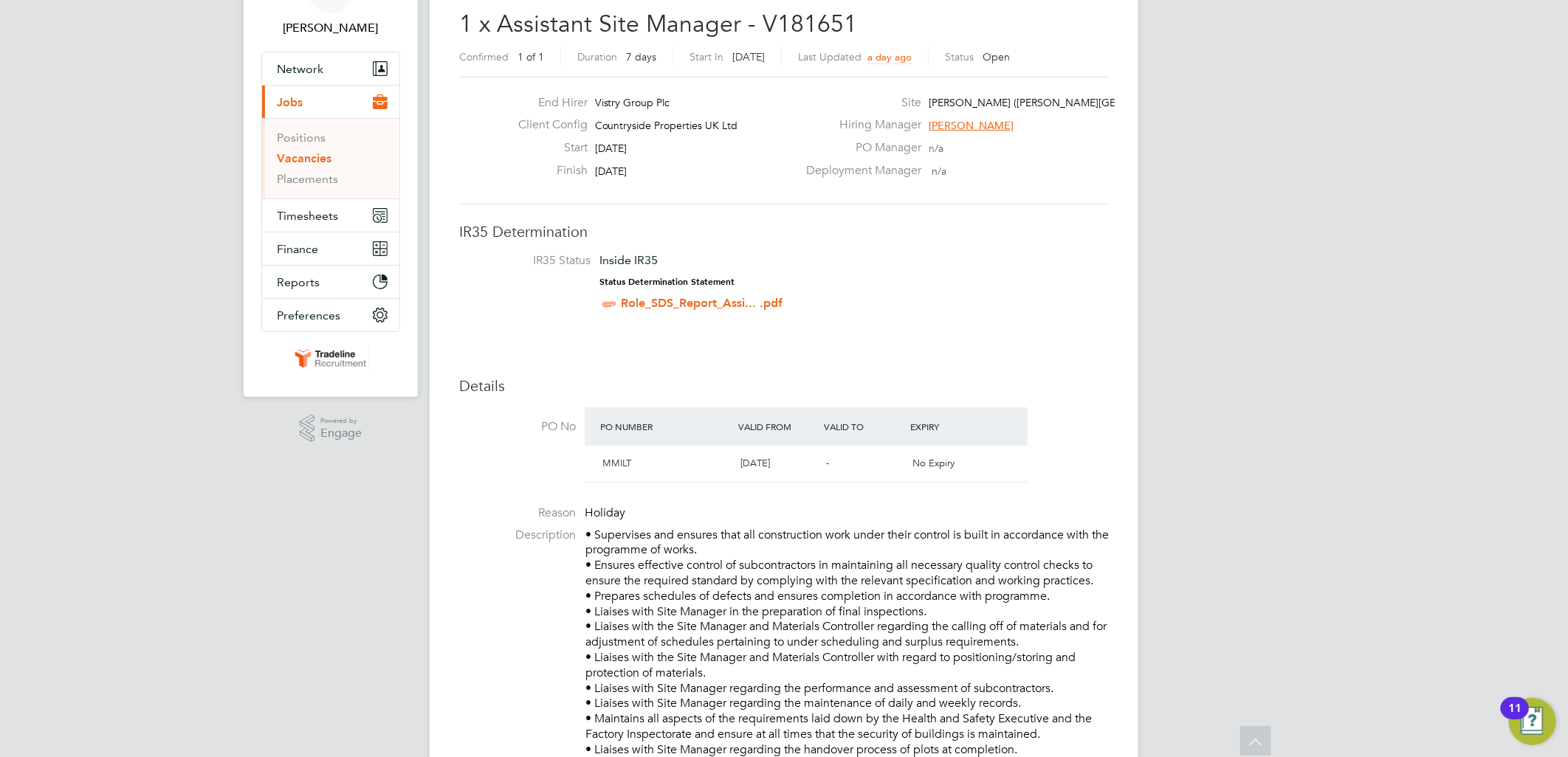
scroll to position [0, 0]
